Goal: Transaction & Acquisition: Purchase product/service

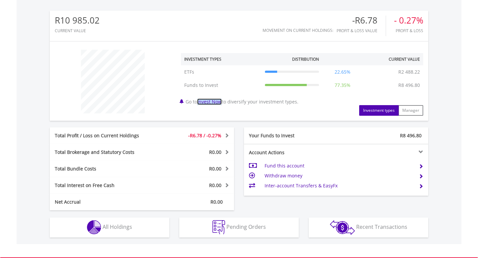
scroll to position [137, 0]
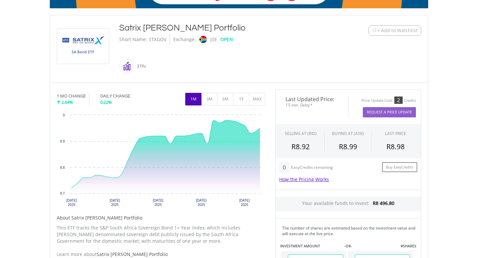
scroll to position [131, 0]
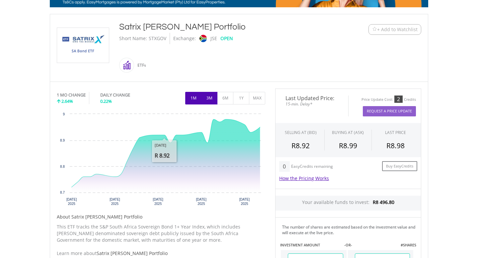
click at [209, 102] on button "3M" at bounding box center [209, 98] width 16 height 13
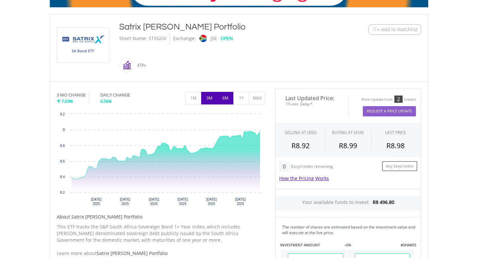
click at [228, 101] on button "6M" at bounding box center [225, 98] width 16 height 13
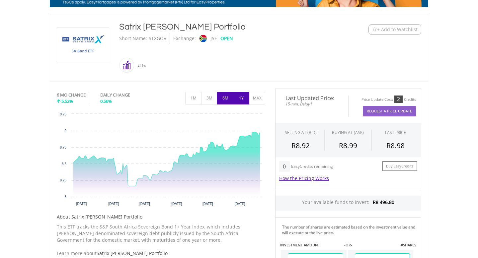
click at [240, 100] on button "1Y" at bounding box center [241, 98] width 16 height 13
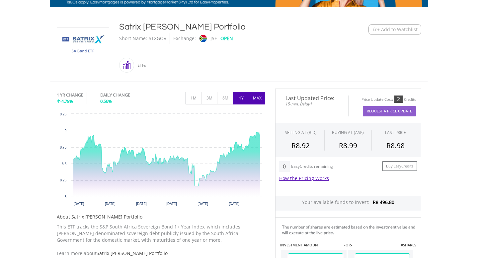
click at [260, 98] on button "MAX" at bounding box center [257, 98] width 16 height 13
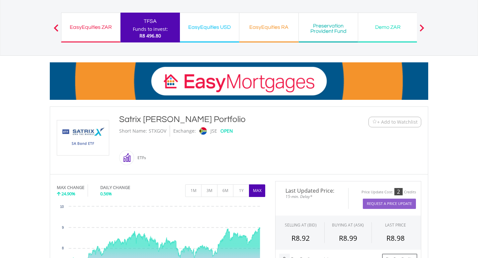
scroll to position [37, 0]
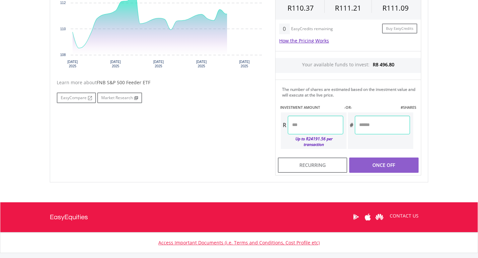
scroll to position [170, 0]
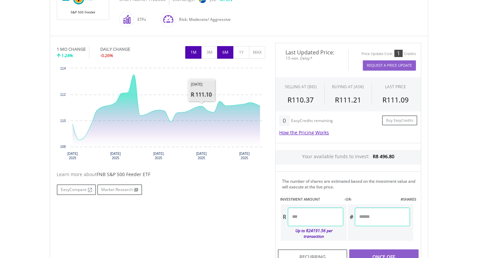
click at [224, 50] on button "6M" at bounding box center [225, 52] width 16 height 13
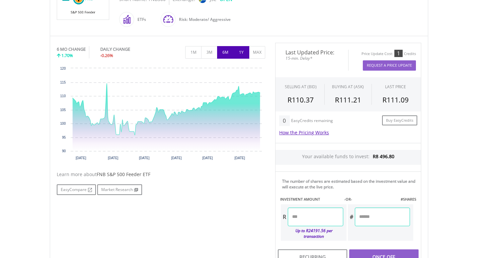
click at [243, 50] on button "1Y" at bounding box center [241, 52] width 16 height 13
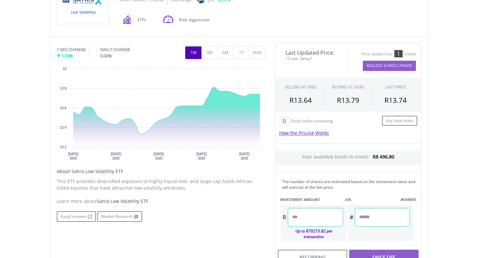
scroll to position [144, 0]
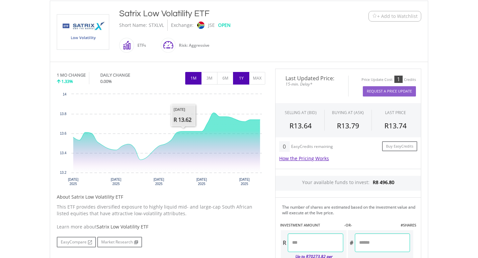
click at [243, 80] on button "1Y" at bounding box center [241, 78] width 16 height 13
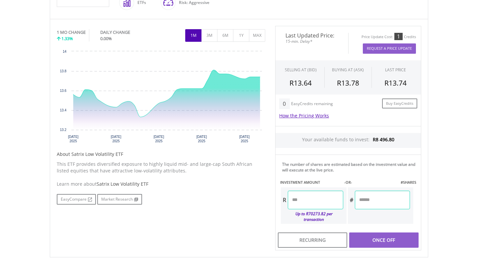
scroll to position [198, 0]
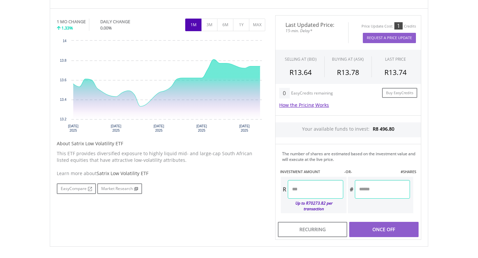
click at [308, 191] on input "number" at bounding box center [315, 189] width 55 height 19
click at [387, 222] on div "Last Updated Price: 15-min. Delay* Price Update Cost: 1 Credits Request A Price…" at bounding box center [348, 127] width 156 height 225
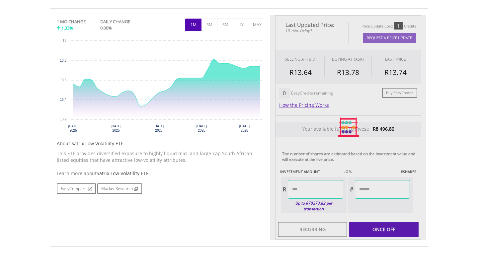
type input "*******"
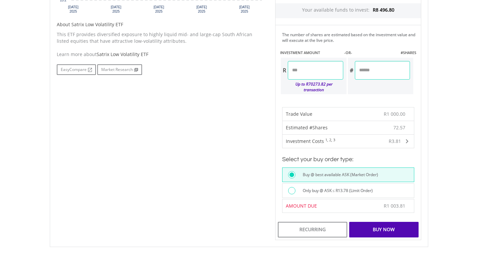
scroll to position [338, 0]
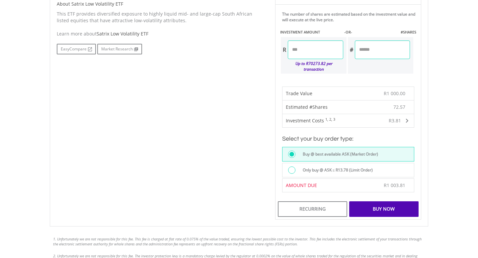
click at [373, 202] on div "Buy Now" at bounding box center [383, 209] width 69 height 15
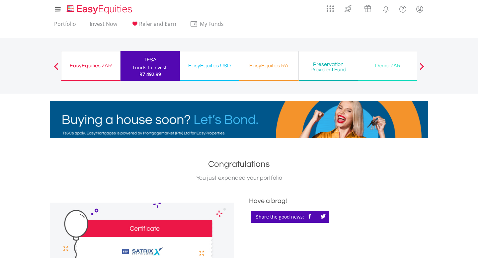
click at [149, 71] on span "R7 492.99" at bounding box center [150, 74] width 22 height 6
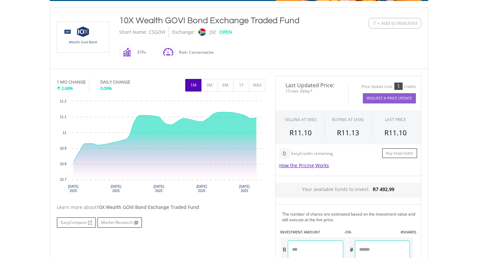
scroll to position [164, 0]
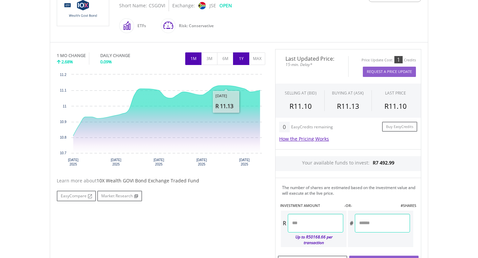
click at [235, 60] on button "1Y" at bounding box center [241, 58] width 16 height 13
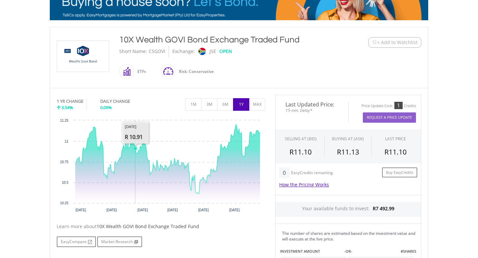
scroll to position [123, 0]
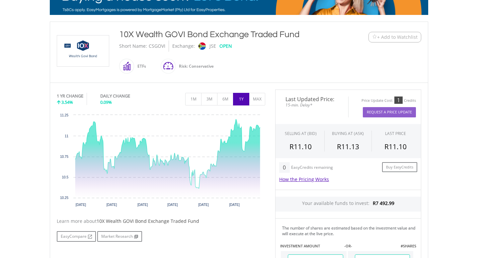
drag, startPoint x: 190, startPoint y: 67, endPoint x: 217, endPoint y: 67, distance: 27.2
click at [217, 67] on div "10X Wealth GOVI Bond Exchange Traded Fund Short Name: CSGOVI Exchange: JSE OPEN…" at bounding box center [223, 52] width 218 height 47
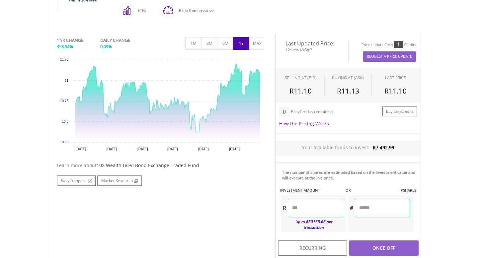
scroll to position [207, 0]
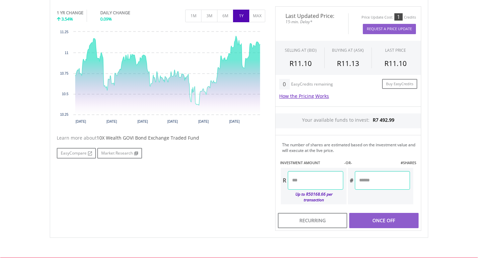
click at [326, 177] on input "number" at bounding box center [315, 180] width 55 height 19
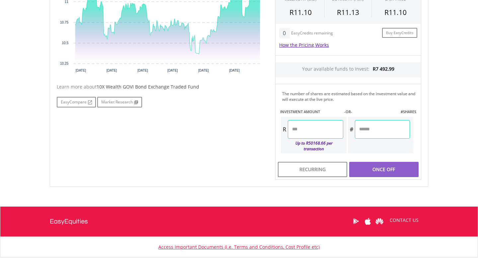
scroll to position [250, 0]
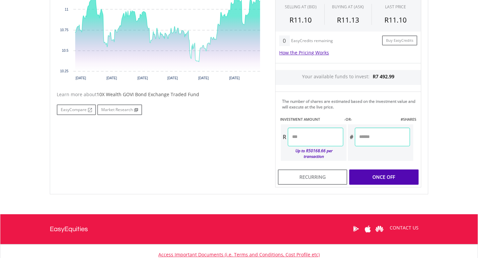
click at [366, 166] on div "Last Updated Price: 15-min. Delay* Price Update Cost: 1 Credits Request A Price…" at bounding box center [348, 75] width 156 height 225
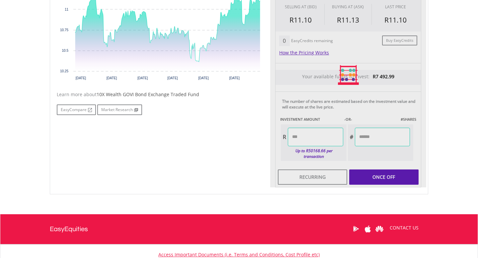
type input "*******"
type input "********"
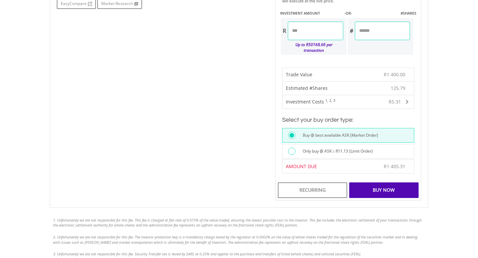
scroll to position [373, 0]
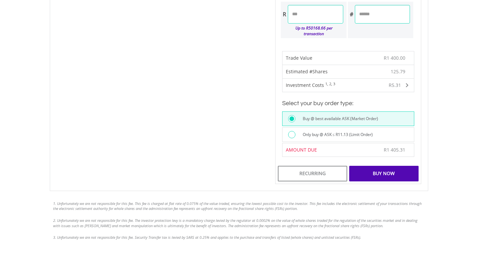
click at [377, 169] on div "Buy Now" at bounding box center [383, 173] width 69 height 15
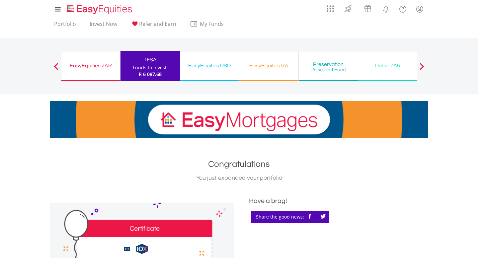
scroll to position [6, 0]
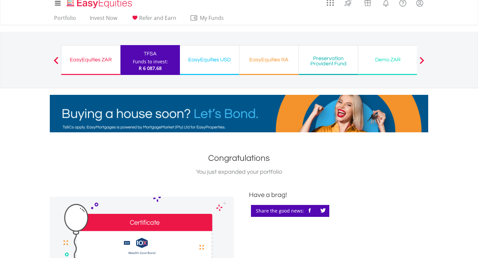
click at [157, 66] on span "R 6 087.68" at bounding box center [150, 68] width 23 height 6
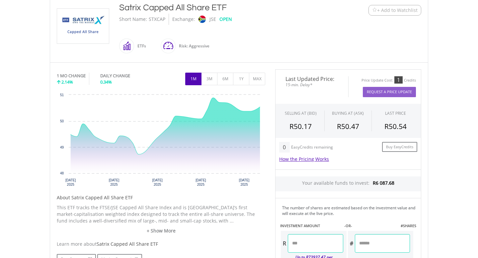
scroll to position [153, 0]
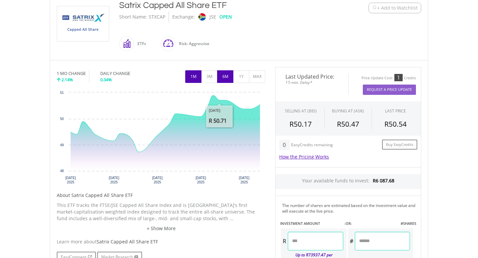
click at [230, 77] on button "6M" at bounding box center [225, 76] width 16 height 13
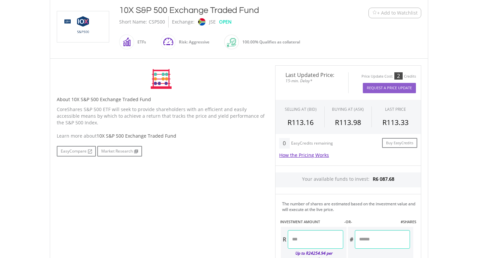
scroll to position [149, 0]
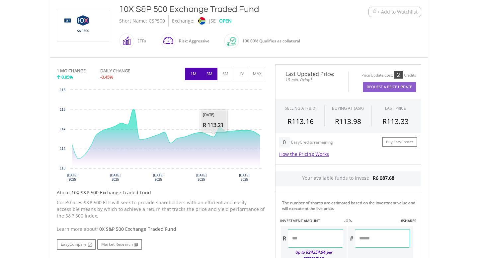
click at [213, 79] on button "3M" at bounding box center [209, 74] width 16 height 13
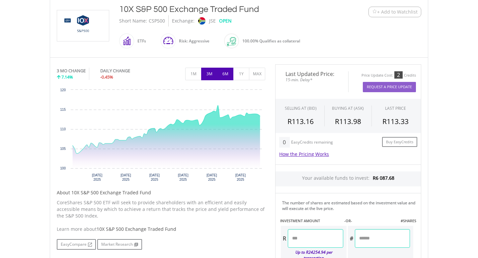
click at [226, 75] on button "6M" at bounding box center [225, 74] width 16 height 13
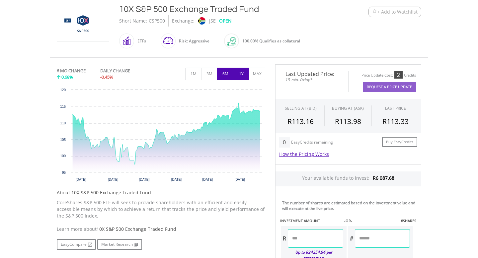
click at [242, 72] on button "1Y" at bounding box center [241, 74] width 16 height 13
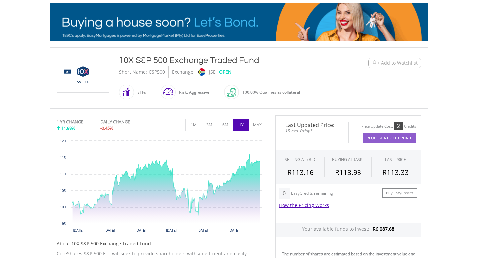
scroll to position [146, 0]
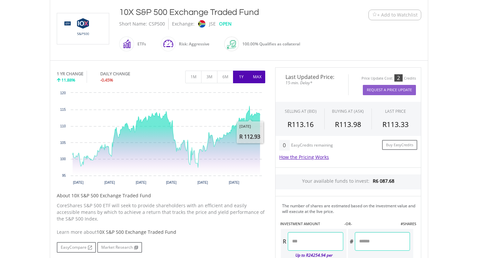
click at [258, 80] on button "MAX" at bounding box center [257, 77] width 16 height 13
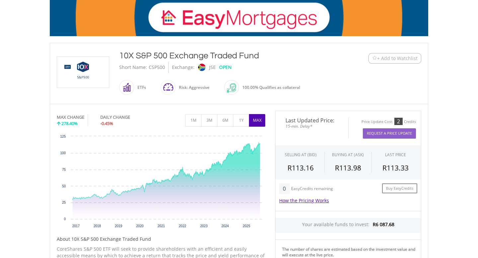
scroll to position [329, 0]
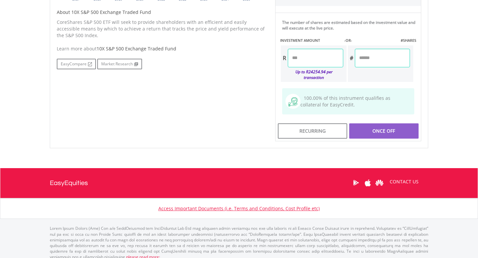
click at [312, 53] on input "number" at bounding box center [315, 58] width 55 height 19
click at [382, 126] on div "Last Updated Price: 15-min. Delay* Price Update Cost: 2 Credits Request A Price…" at bounding box center [348, 13] width 156 height 258
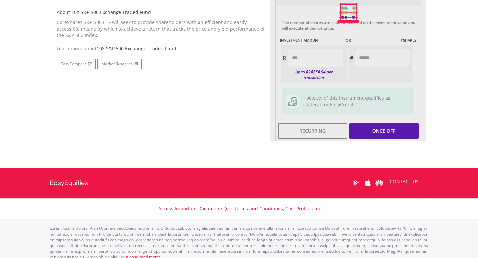
type input "*******"
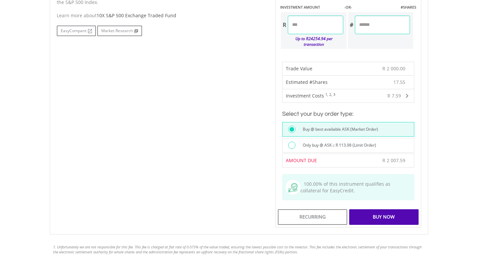
scroll to position [376, 0]
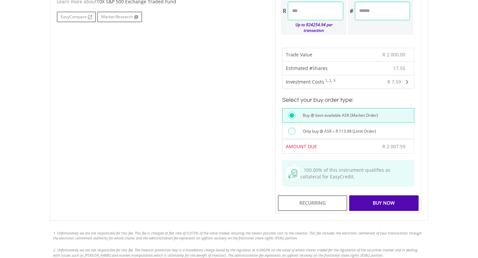
click at [390, 196] on div "Buy Now" at bounding box center [383, 203] width 69 height 15
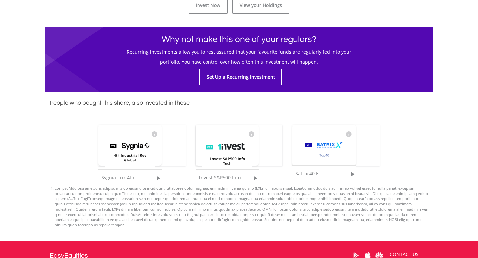
scroll to position [390, 0]
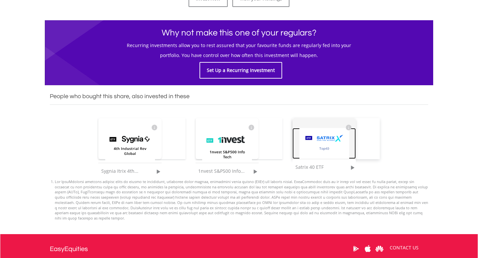
click at [324, 133] on img at bounding box center [324, 143] width 50 height 31
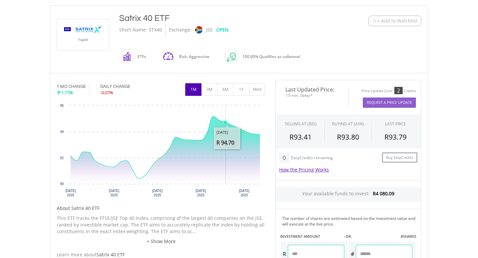
scroll to position [191, 0]
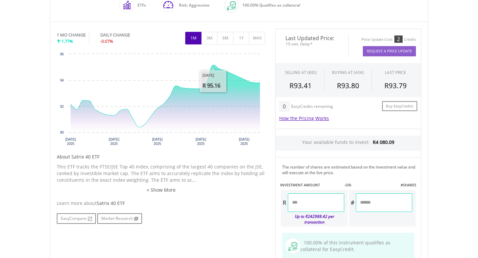
click at [210, 44] on div "1 MO CHANGE 1.77% DAILY CHANGE -0.07% 1M 3M 6M 1Y MAX" at bounding box center [161, 40] width 208 height 22
click at [210, 38] on button "3M" at bounding box center [209, 38] width 16 height 13
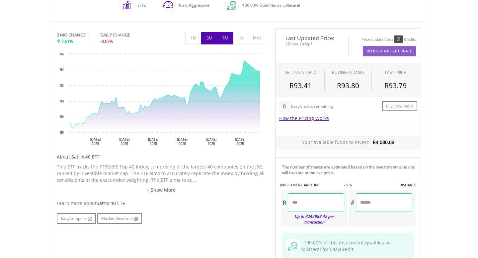
click at [228, 39] on button "6M" at bounding box center [225, 38] width 16 height 13
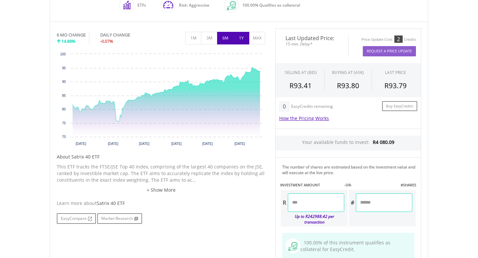
click at [241, 39] on button "1Y" at bounding box center [241, 38] width 16 height 13
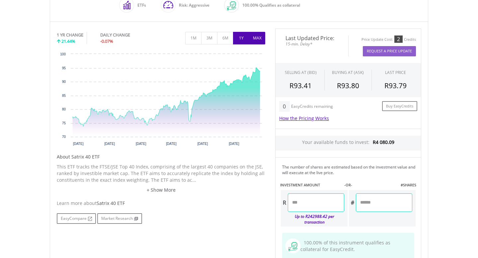
click at [256, 38] on button "MAX" at bounding box center [257, 38] width 16 height 13
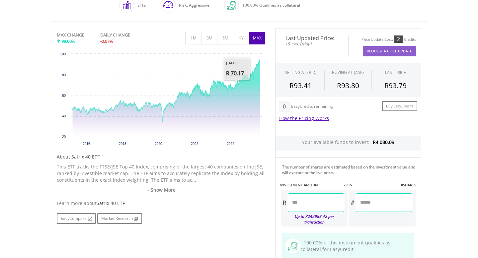
scroll to position [336, 0]
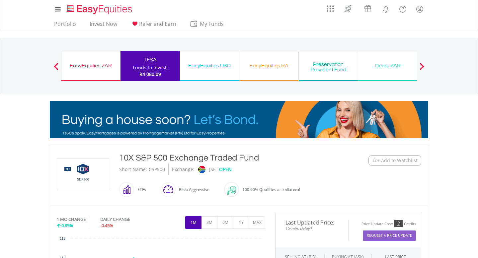
click at [154, 62] on div "TFSA" at bounding box center [149, 59] width 51 height 9
click at [151, 70] on div "Funds to invest:" at bounding box center [150, 67] width 35 height 7
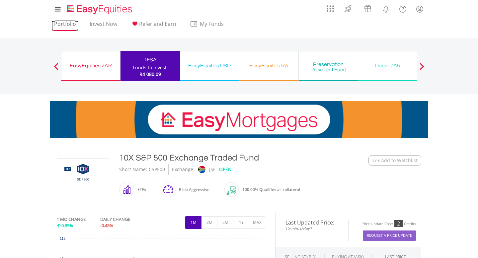
click at [62, 24] on link "Portfolio" at bounding box center [64, 26] width 27 height 10
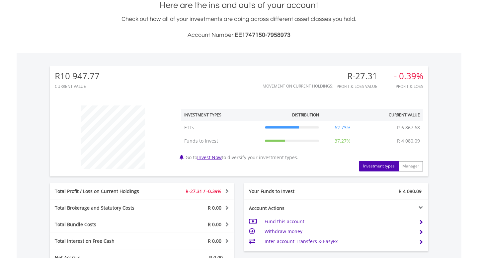
scroll to position [64, 126]
click at [219, 158] on link "Invest Now" at bounding box center [209, 157] width 25 height 6
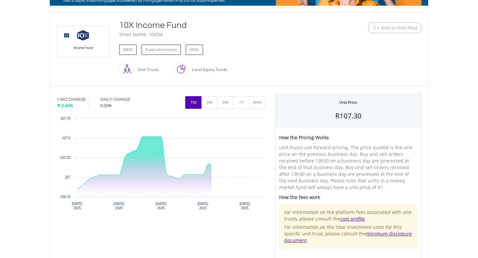
scroll to position [134, 0]
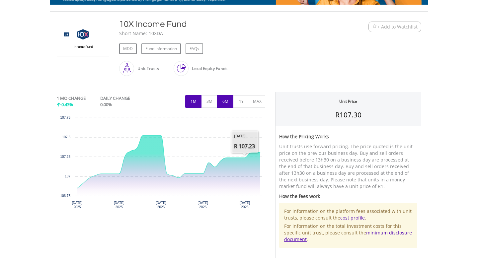
click at [226, 104] on button "6M" at bounding box center [225, 101] width 16 height 13
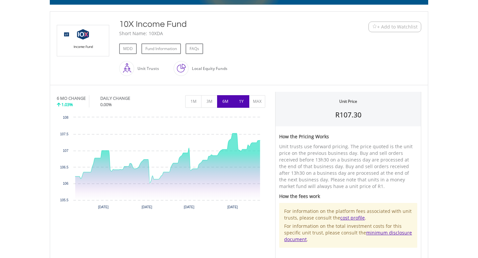
click at [238, 103] on button "1Y" at bounding box center [241, 101] width 16 height 13
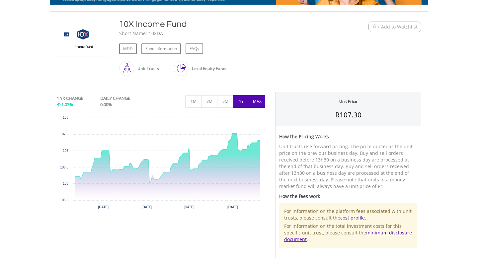
click at [251, 102] on button "MAX" at bounding box center [257, 101] width 16 height 13
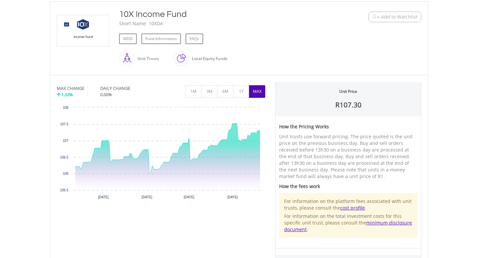
scroll to position [143, 0]
click at [228, 90] on button "6M" at bounding box center [225, 92] width 16 height 13
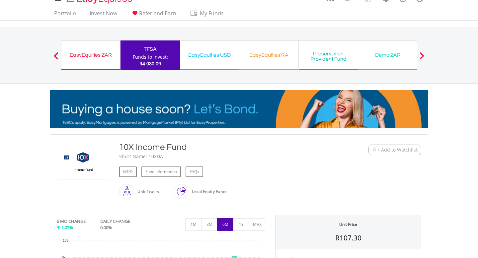
scroll to position [10, 0]
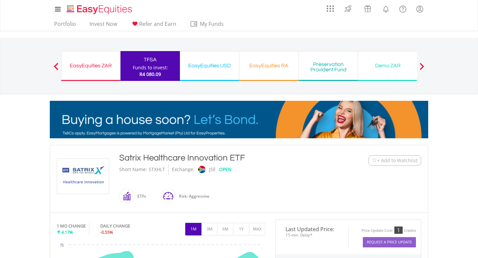
click at [152, 64] on div "Funds to invest:" at bounding box center [150, 67] width 35 height 7
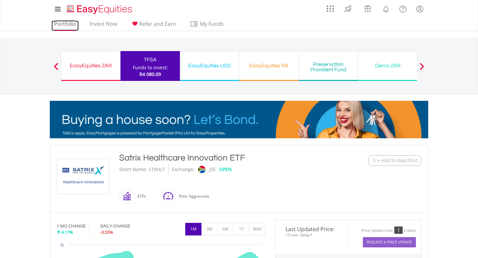
click at [75, 25] on link "Portfolio" at bounding box center [64, 26] width 27 height 10
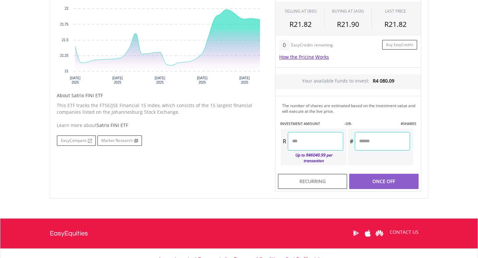
scroll to position [219, 0]
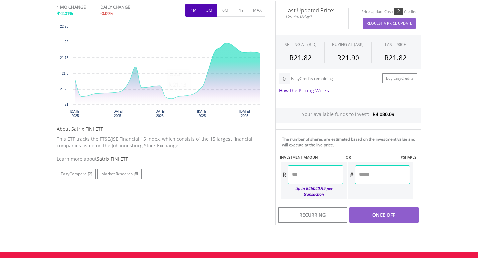
click at [213, 10] on button "3M" at bounding box center [209, 10] width 16 height 13
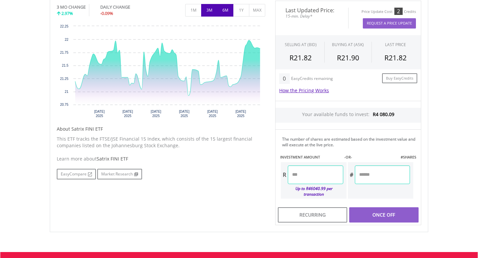
click at [228, 12] on button "6M" at bounding box center [225, 10] width 16 height 13
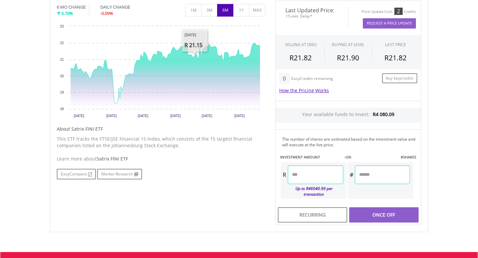
click at [327, 173] on input "number" at bounding box center [315, 175] width 55 height 19
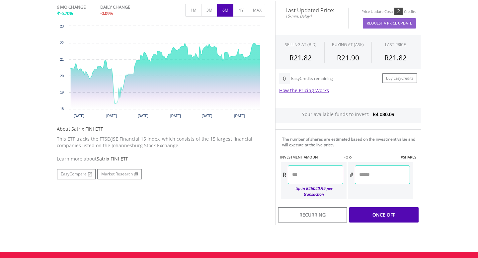
click at [379, 205] on div "Last Updated Price: 15-min. Delay* Price Update Cost: 2 Credits Request A Price…" at bounding box center [348, 113] width 156 height 225
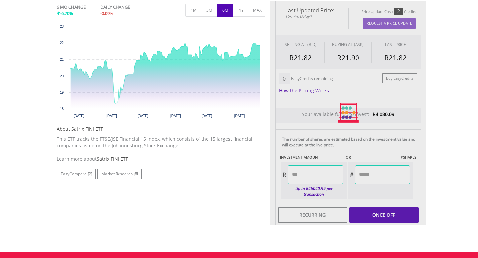
type input "*******"
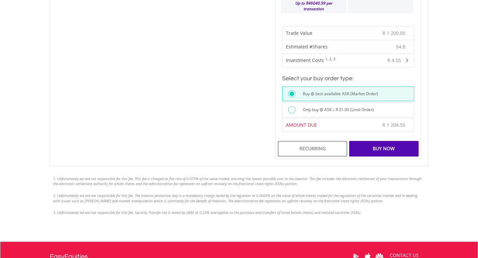
scroll to position [418, 0]
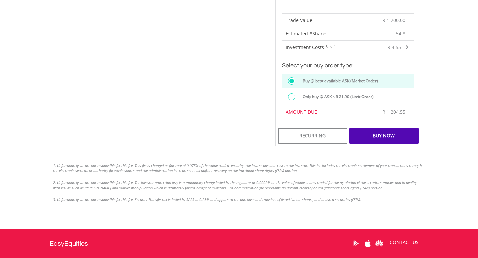
click at [370, 128] on div "Buy Now" at bounding box center [383, 135] width 69 height 15
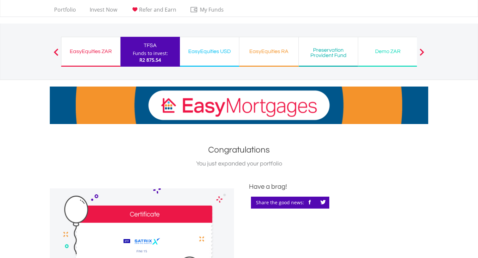
scroll to position [14, 0]
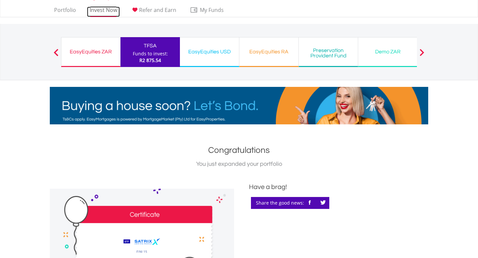
click at [105, 10] on link "Invest Now" at bounding box center [103, 12] width 33 height 10
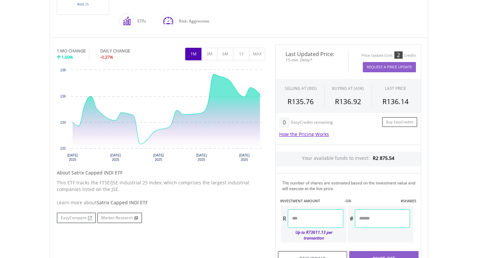
scroll to position [176, 0]
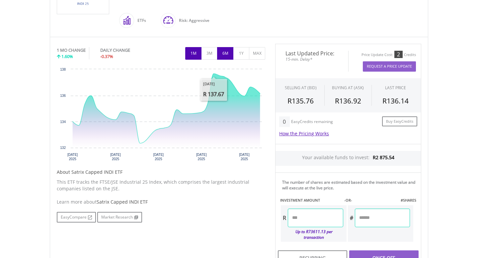
click at [221, 54] on button "6M" at bounding box center [225, 53] width 16 height 13
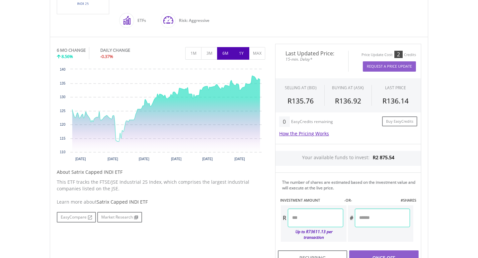
click at [236, 54] on button "1Y" at bounding box center [241, 53] width 16 height 13
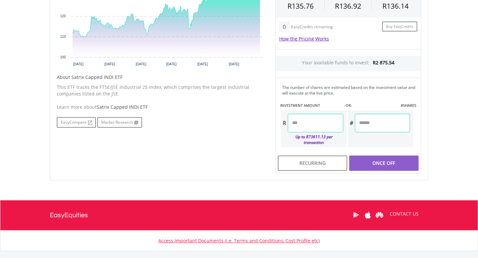
scroll to position [291, 0]
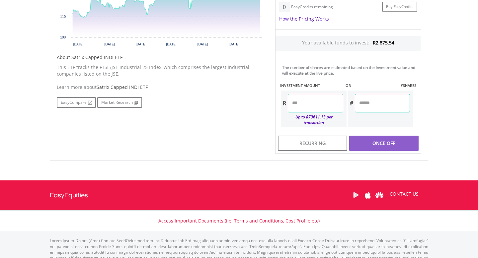
click at [310, 102] on input "number" at bounding box center [315, 103] width 55 height 19
click at [308, 102] on input "number" at bounding box center [315, 103] width 55 height 19
click at [394, 135] on div "Last Updated Price: 15-min. Delay* Price Update Cost: 2 Credits Request A Price…" at bounding box center [348, 41] width 156 height 225
type input "*******"
type input "******"
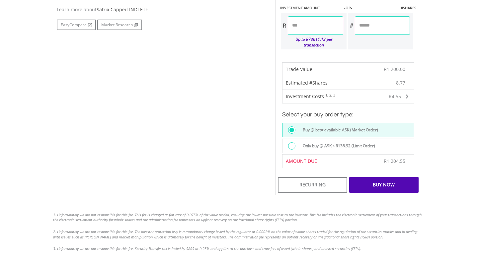
scroll to position [376, 0]
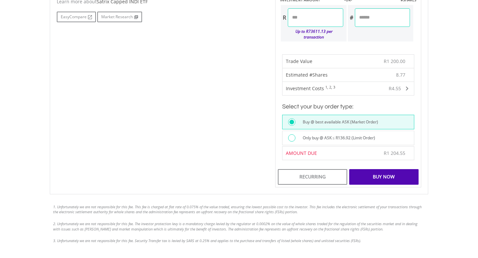
click at [384, 177] on div "Buy Now" at bounding box center [383, 176] width 69 height 15
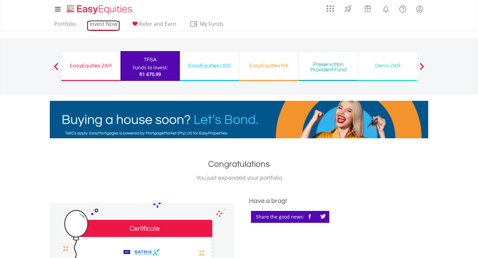
click at [107, 26] on link "Invest Now" at bounding box center [103, 26] width 33 height 10
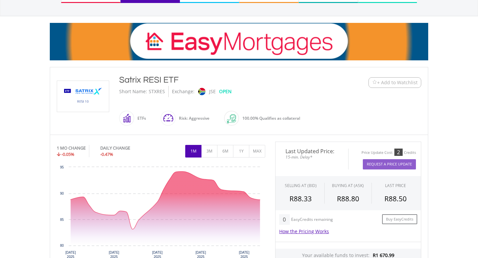
scroll to position [88, 0]
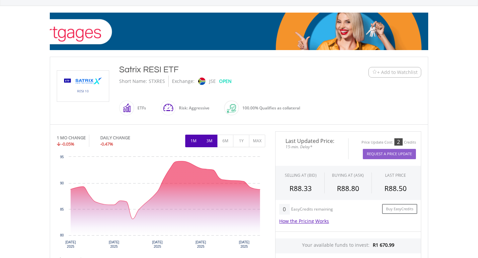
click at [211, 141] on button "3M" at bounding box center [209, 141] width 16 height 13
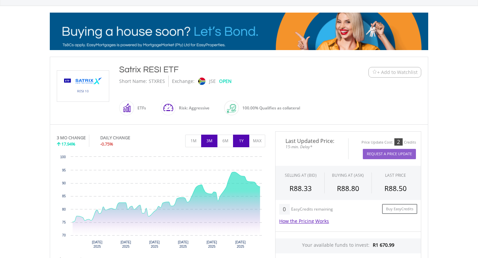
click at [242, 143] on button "1Y" at bounding box center [241, 141] width 16 height 13
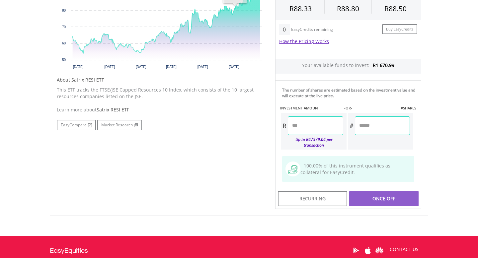
scroll to position [269, 0]
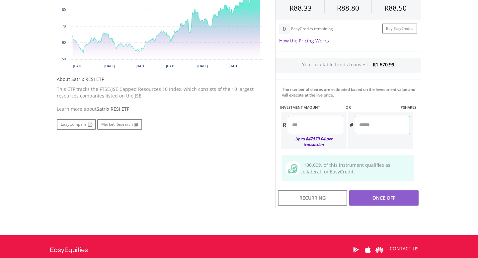
click at [315, 128] on input "number" at bounding box center [315, 125] width 55 height 19
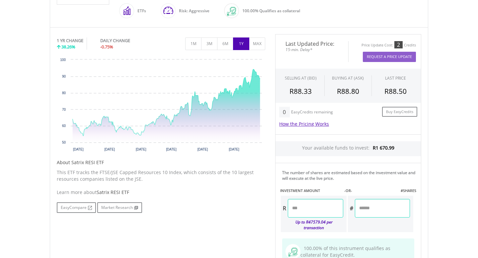
scroll to position [178, 0]
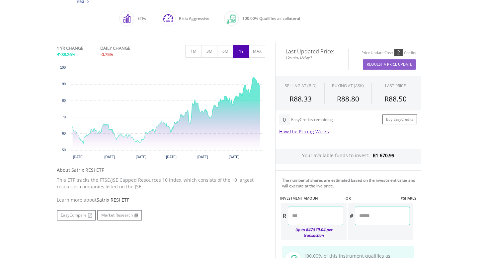
click at [321, 216] on input "number" at bounding box center [315, 216] width 55 height 19
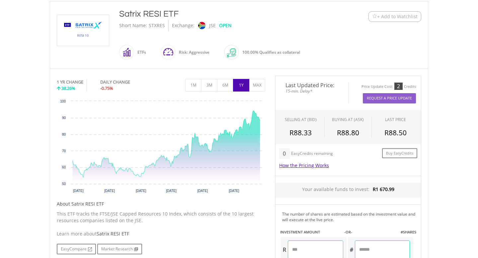
scroll to position [188, 0]
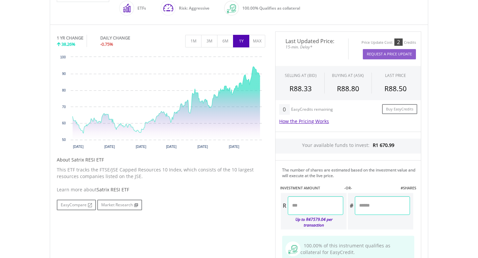
click at [315, 208] on input "number" at bounding box center [315, 206] width 55 height 19
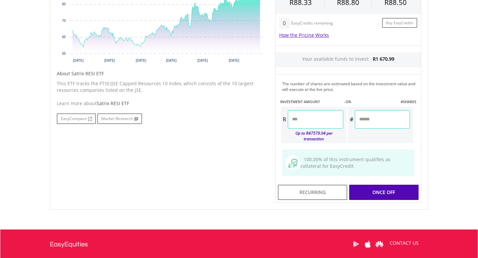
click at [386, 184] on div "Last Updated Price: 15-min. Delay* Price Update Cost: 2 Credits Request A Price…" at bounding box center [348, 74] width 156 height 258
type input "*******"
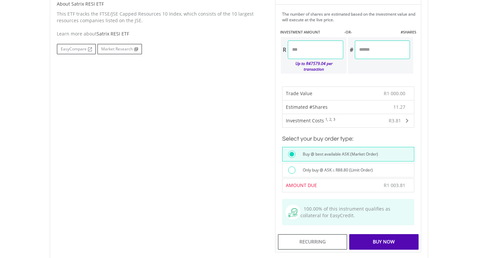
scroll to position [357, 0]
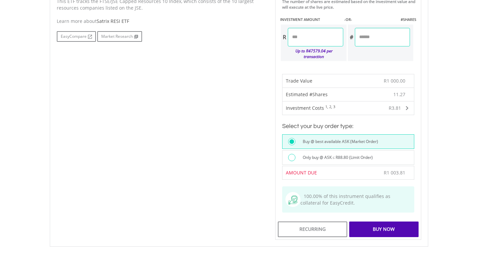
click at [373, 222] on div "Buy Now" at bounding box center [383, 229] width 69 height 15
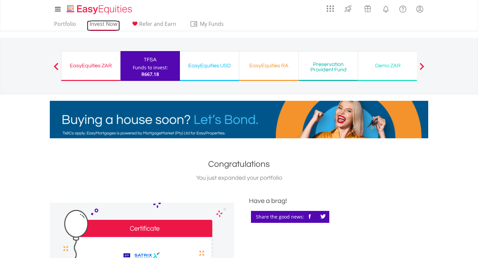
click at [106, 21] on link "Invest Now" at bounding box center [103, 26] width 33 height 10
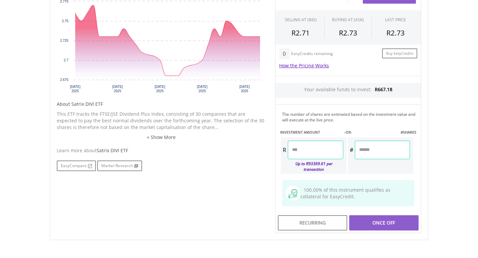
scroll to position [163, 0]
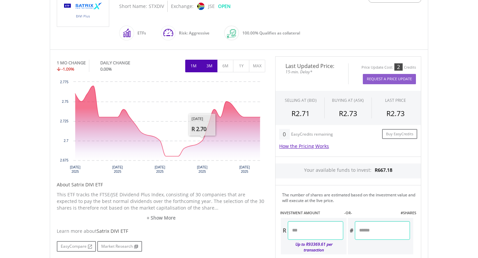
click at [206, 66] on button "3M" at bounding box center [209, 66] width 16 height 13
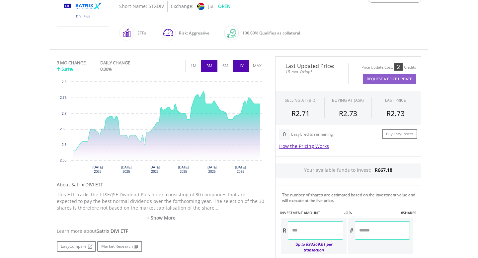
click at [239, 71] on button "1Y" at bounding box center [241, 66] width 16 height 13
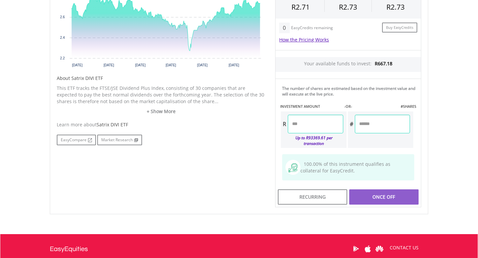
scroll to position [294, 0]
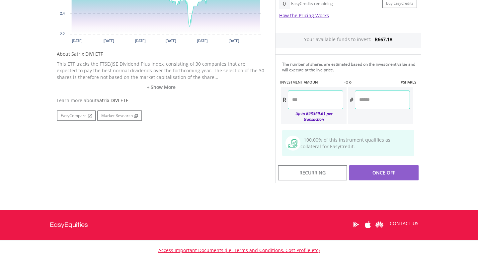
click at [317, 104] on input "number" at bounding box center [315, 100] width 55 height 19
type input "*"
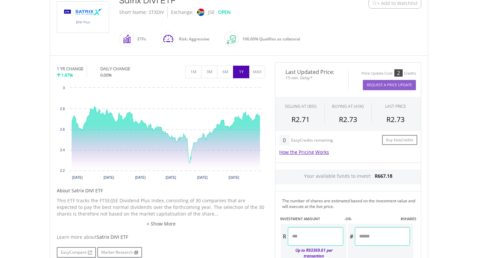
scroll to position [163, 0]
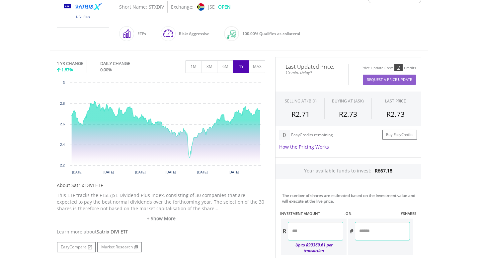
click at [315, 228] on input "number" at bounding box center [315, 231] width 55 height 19
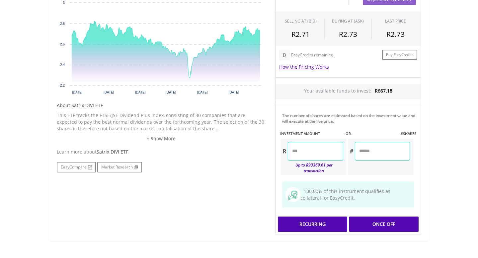
scroll to position [252, 0]
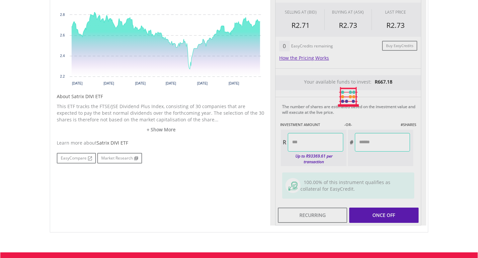
type input "******"
type input "********"
click at [377, 207] on div "Last Updated Price: 15-min. Delay* Price Update Cost: 2 Credits Request A Price…" at bounding box center [348, 97] width 156 height 258
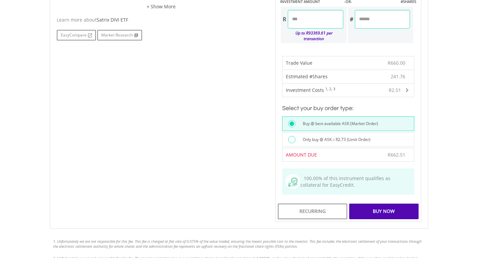
scroll to position [390, 0]
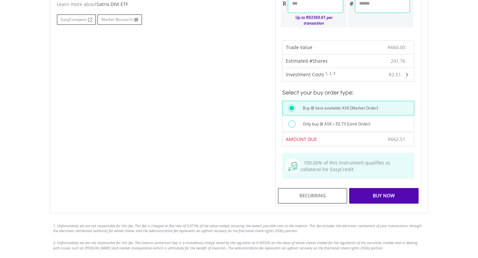
click at [377, 190] on div "Buy Now" at bounding box center [383, 195] width 69 height 15
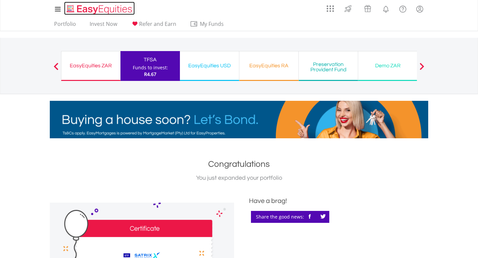
click at [87, 10] on img "Home page" at bounding box center [99, 9] width 69 height 11
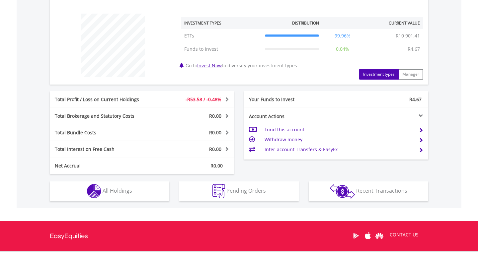
scroll to position [243, 0]
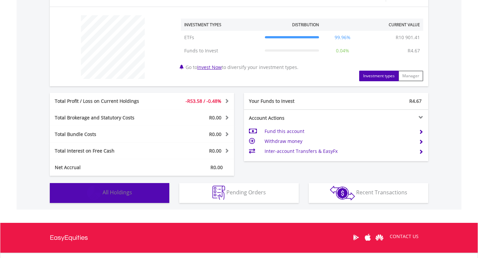
click at [135, 193] on button "Holdings All Holdings" at bounding box center [110, 193] width 120 height 20
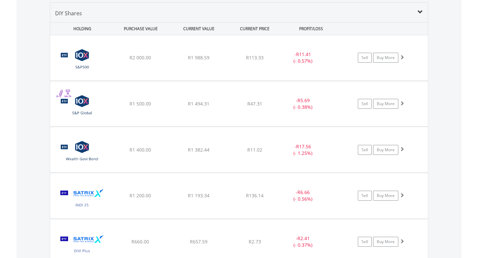
scroll to position [464, 0]
